Goal: Navigation & Orientation: Find specific page/section

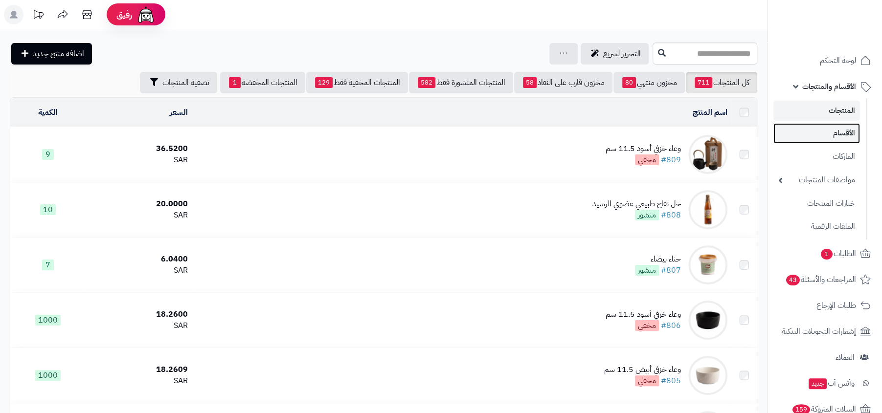
click at [826, 127] on link "الأقسام" at bounding box center [816, 133] width 87 height 20
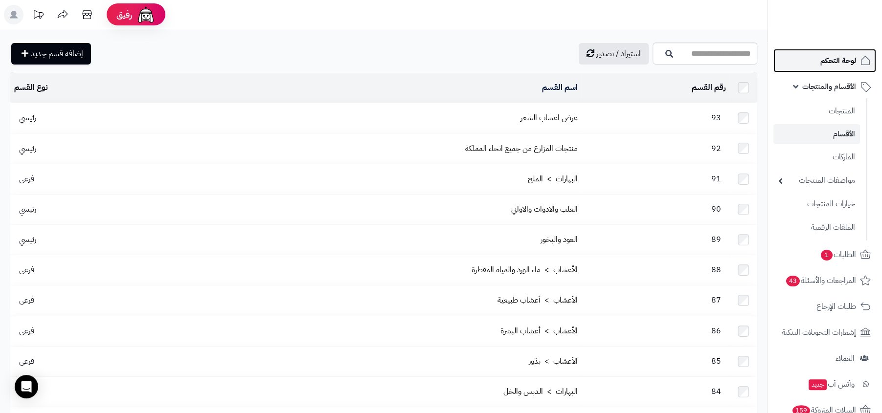
click at [854, 60] on span "لوحة التحكم" at bounding box center [838, 61] width 36 height 14
